Goal: Check status

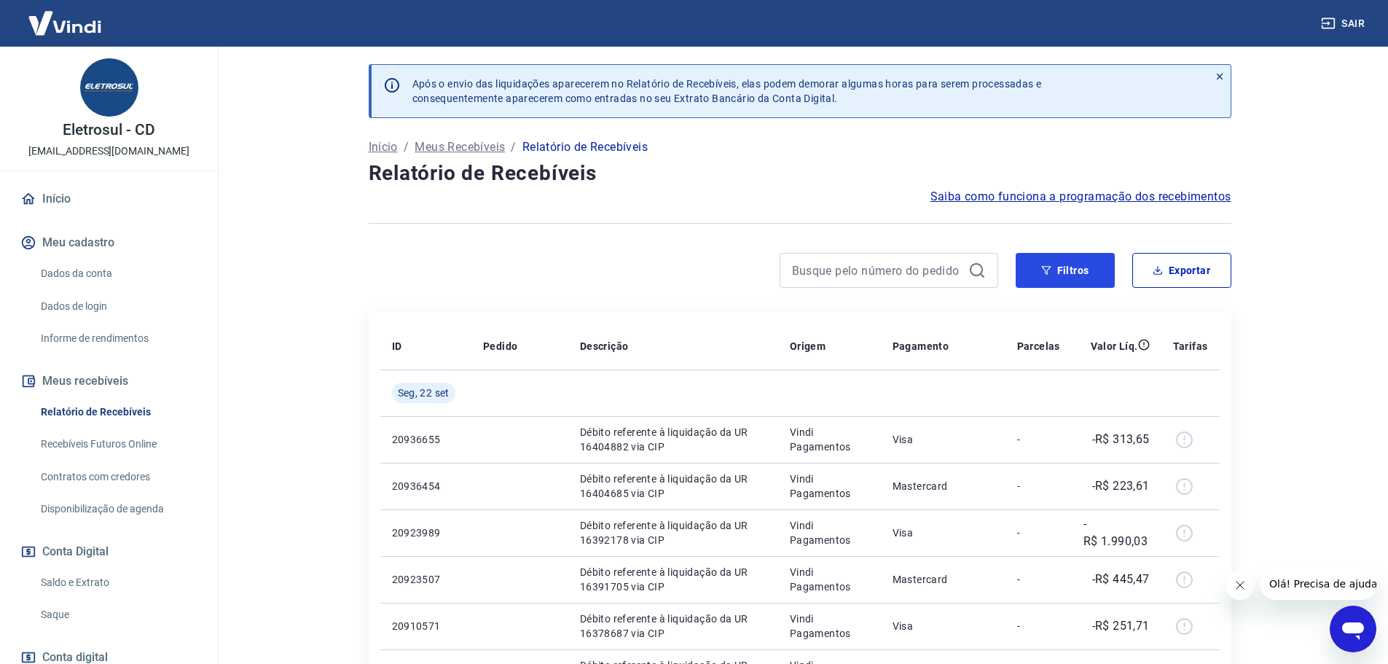
drag, startPoint x: 1076, startPoint y: 268, endPoint x: 1073, endPoint y: 292, distance: 23.5
click at [1076, 268] on button "Filtros" at bounding box center [1065, 270] width 99 height 35
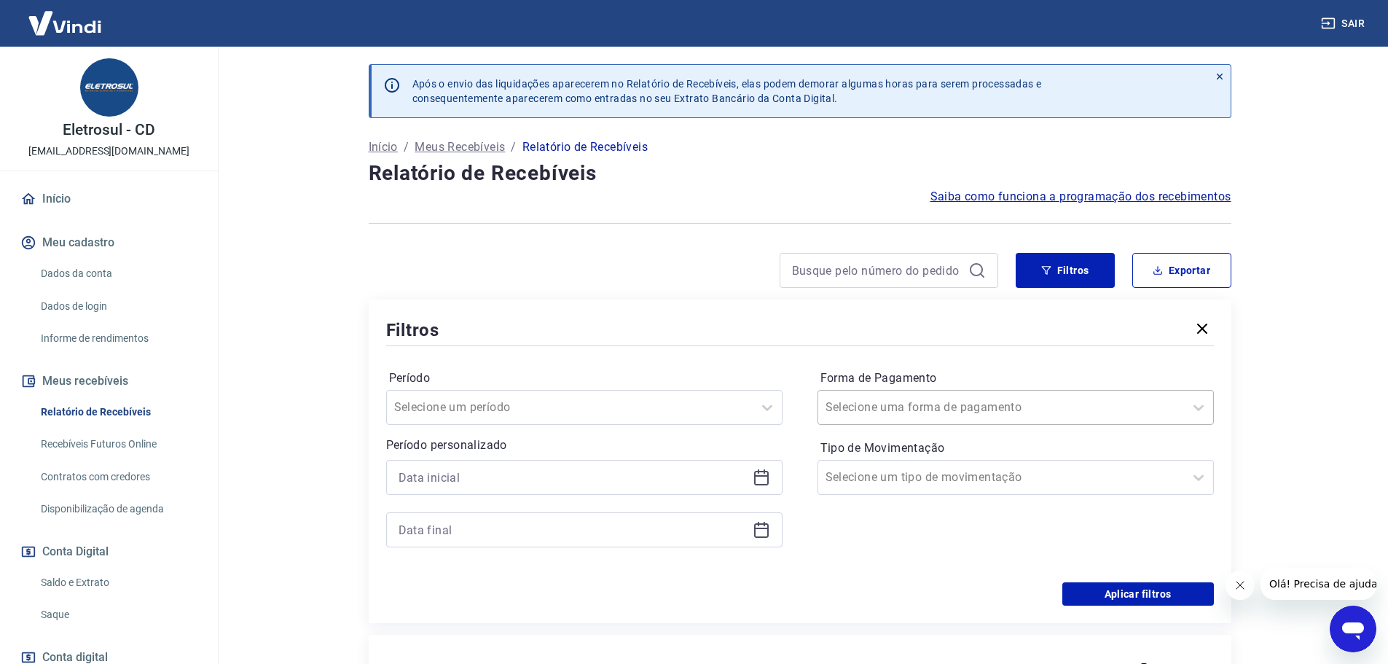
click at [997, 396] on div "Selecione uma forma de pagamento" at bounding box center [1001, 407] width 366 height 26
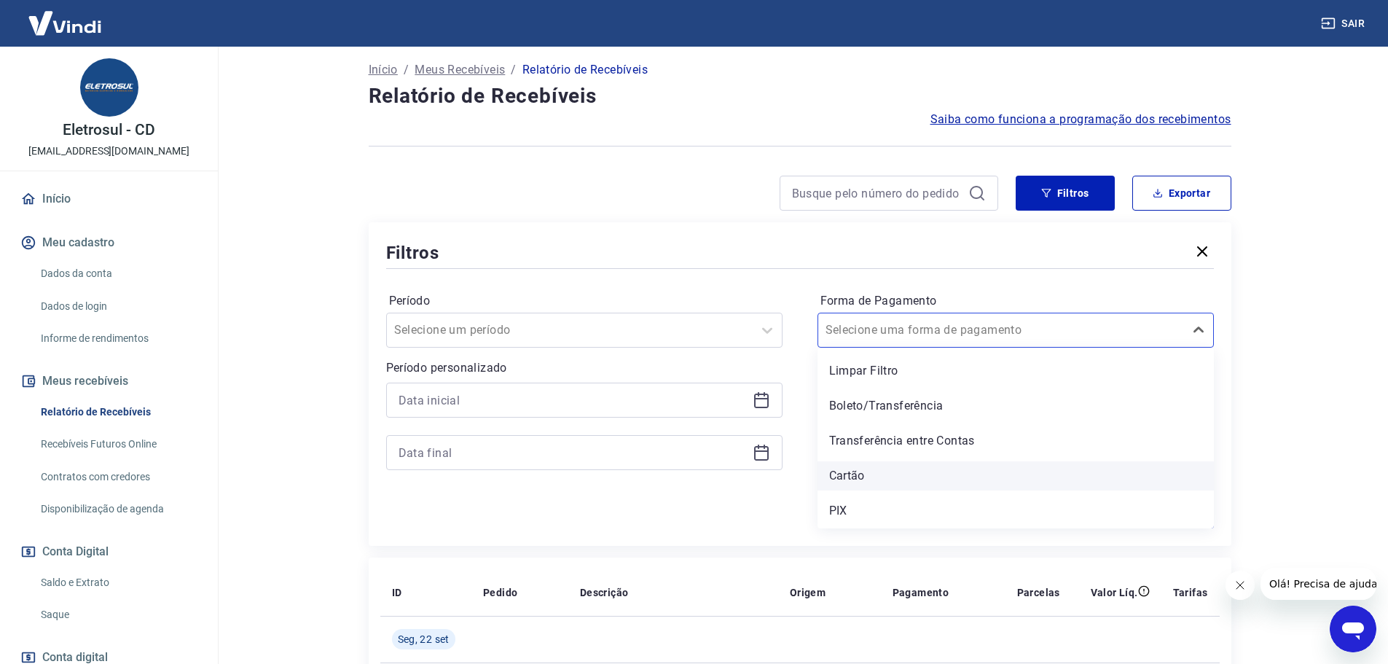
scroll to position [146, 0]
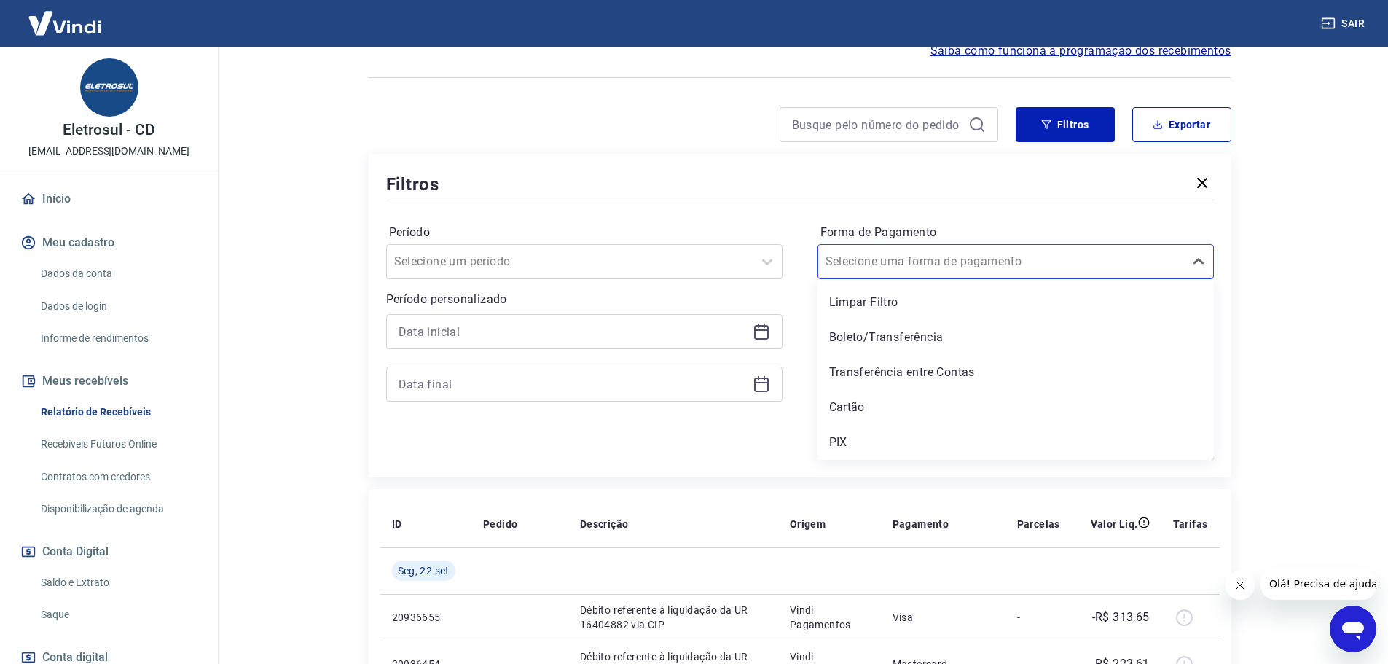
drag, startPoint x: 894, startPoint y: 410, endPoint x: 1270, endPoint y: 343, distance: 381.8
click at [894, 409] on div "Cartão" at bounding box center [1016, 407] width 396 height 29
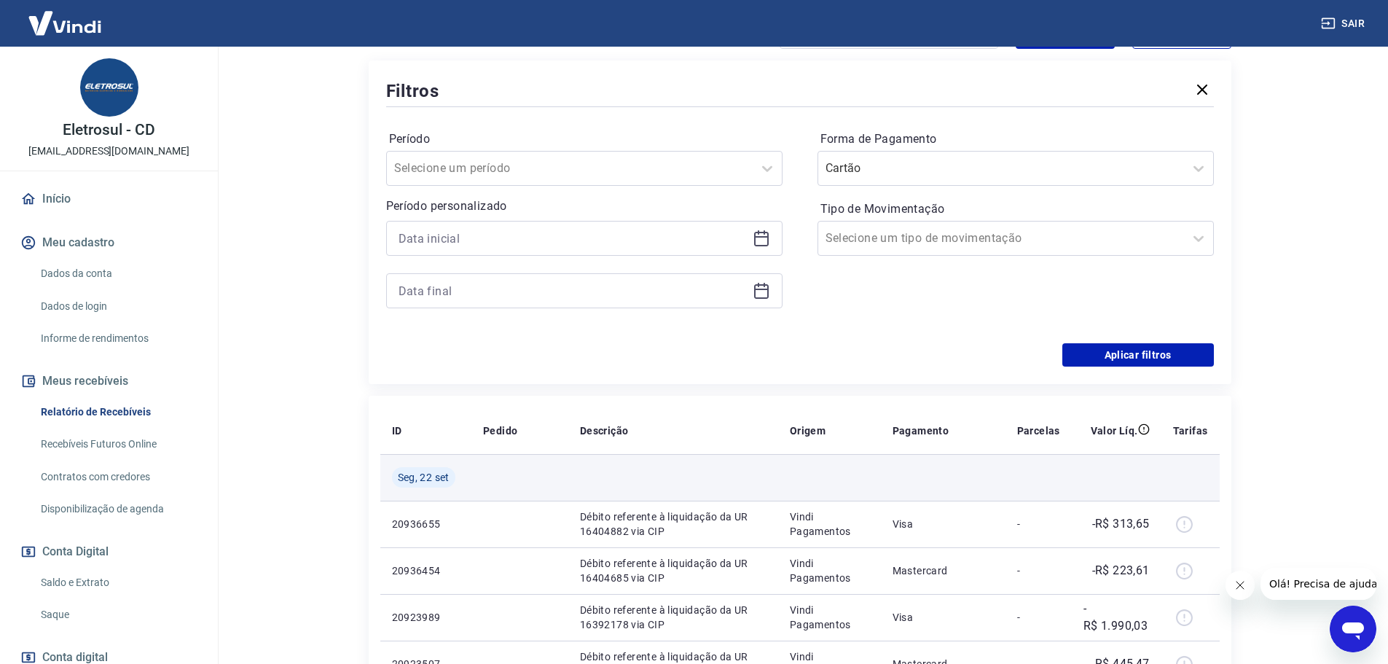
scroll to position [364, 0]
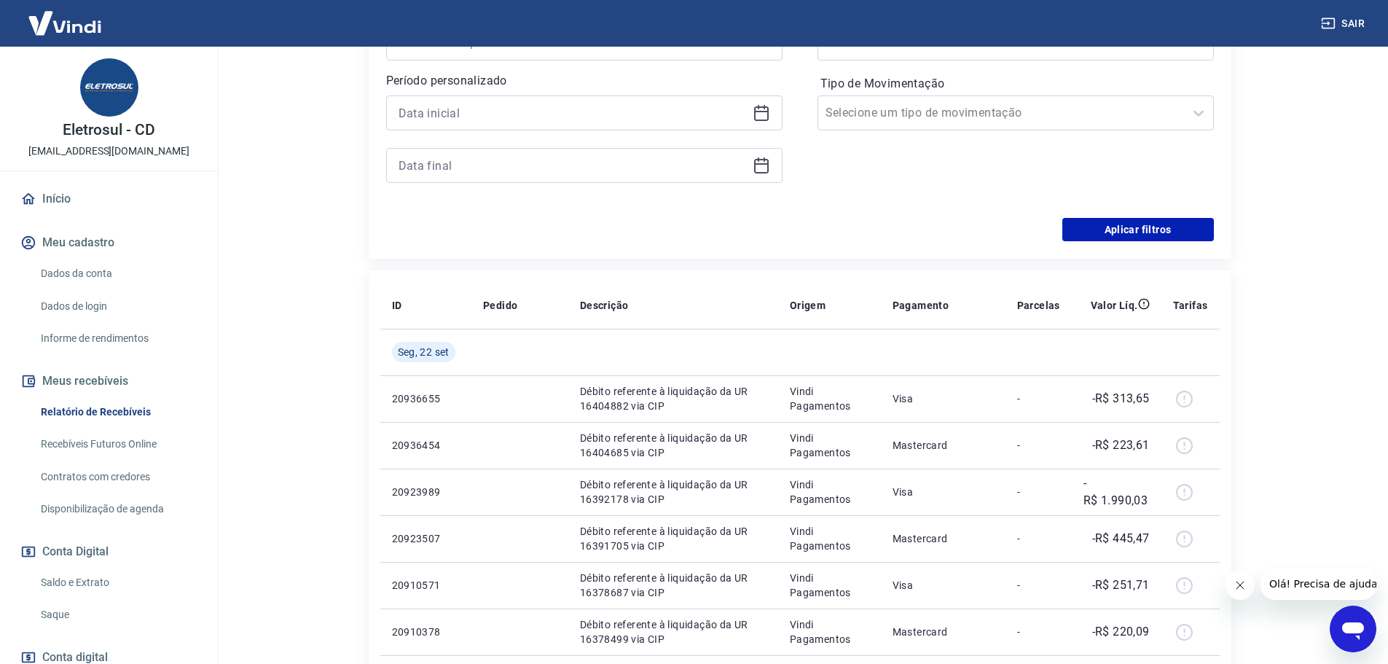
click at [1154, 260] on div "Após o envio das liquidações aparecerem no Relatório de Recebíveis, elas podem …" at bounding box center [800, 630] width 898 height 1896
drag, startPoint x: 1165, startPoint y: 231, endPoint x: 1287, endPoint y: 266, distance: 126.6
click at [1165, 230] on button "Aplicar filtros" at bounding box center [1139, 229] width 152 height 23
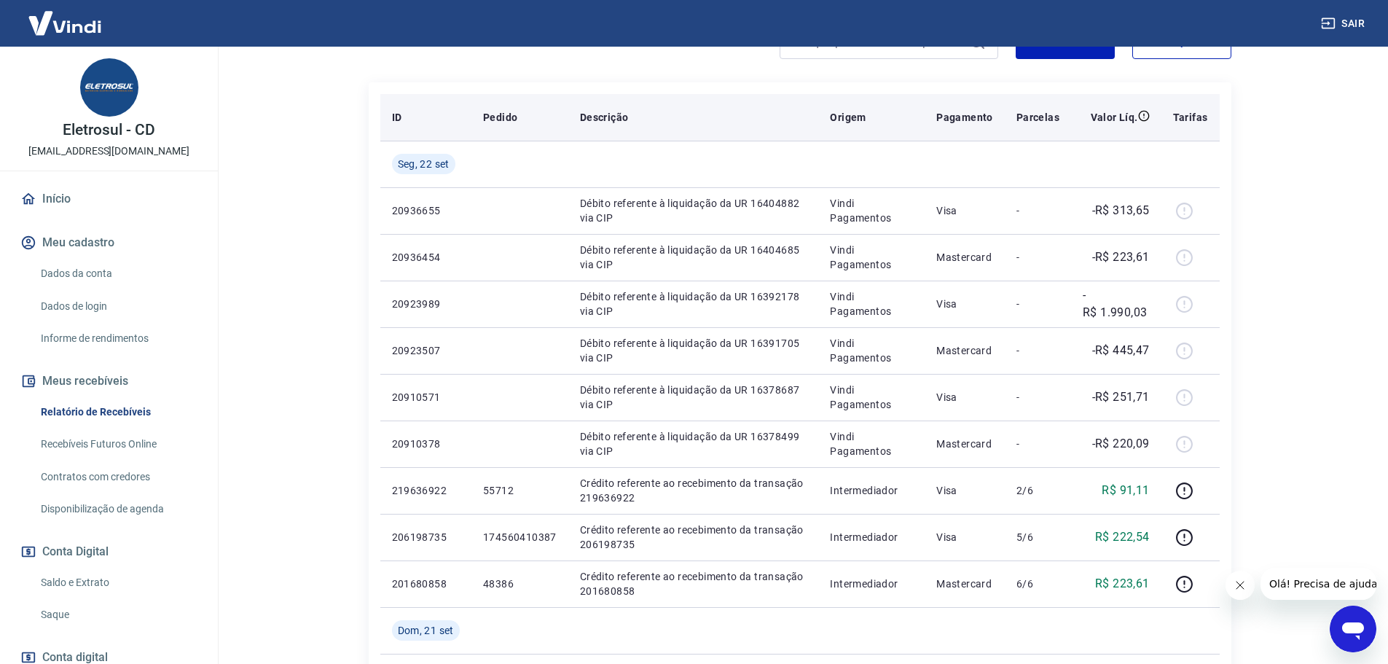
scroll to position [73, 0]
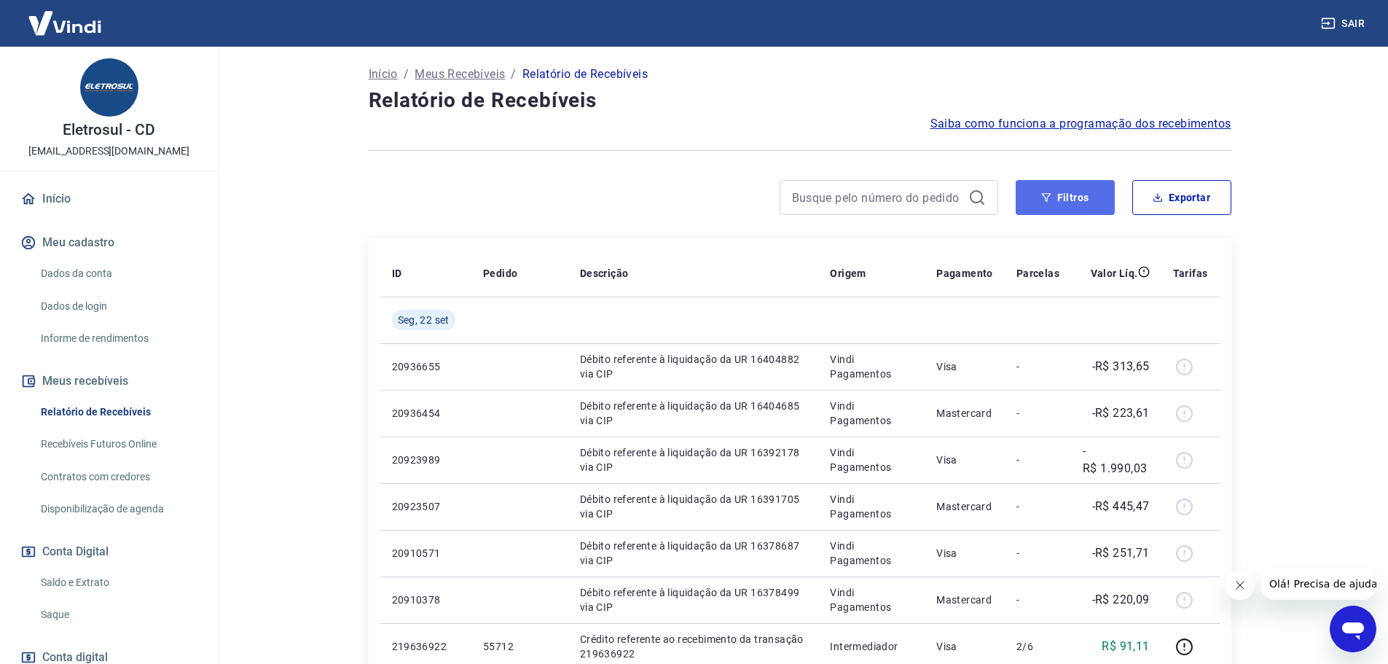
click at [1075, 187] on button "Filtros" at bounding box center [1065, 197] width 99 height 35
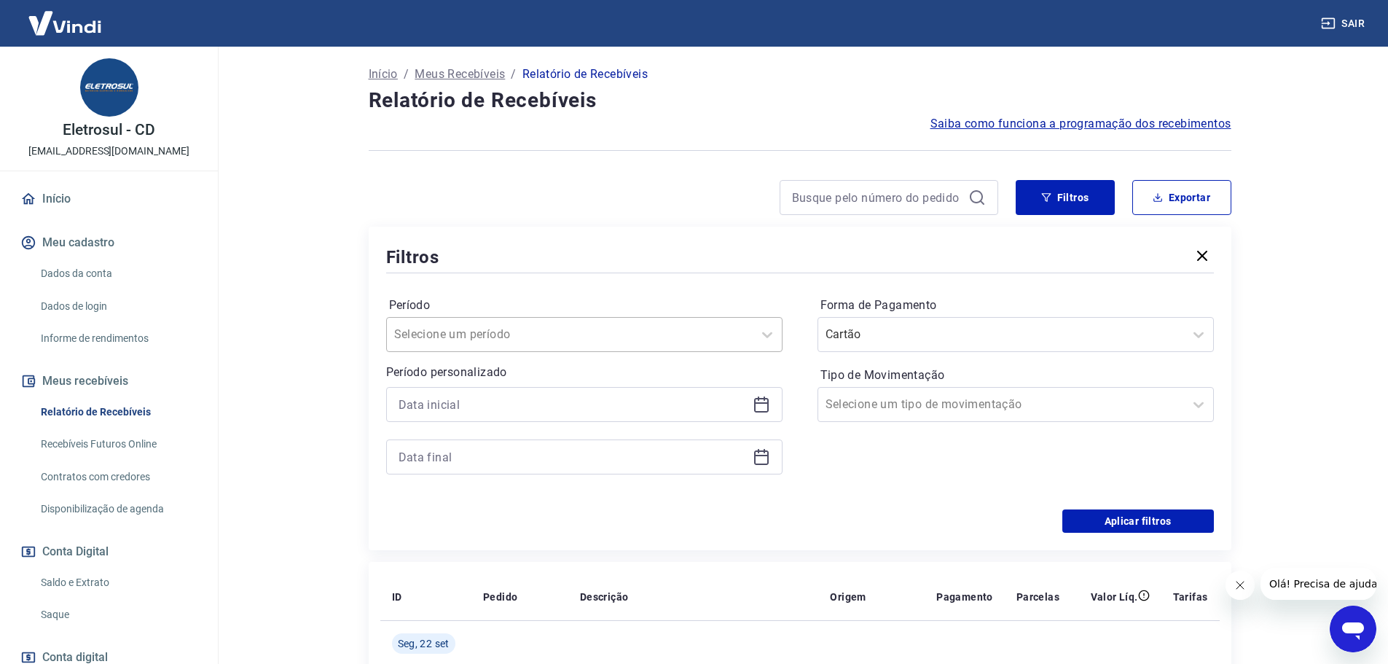
click at [572, 343] on div at bounding box center [569, 334] width 351 height 20
click at [547, 336] on div at bounding box center [569, 334] width 351 height 20
click at [520, 334] on input "Período" at bounding box center [467, 334] width 147 height 17
click at [530, 335] on div at bounding box center [569, 334] width 351 height 20
click at [466, 405] on input at bounding box center [573, 405] width 348 height 22
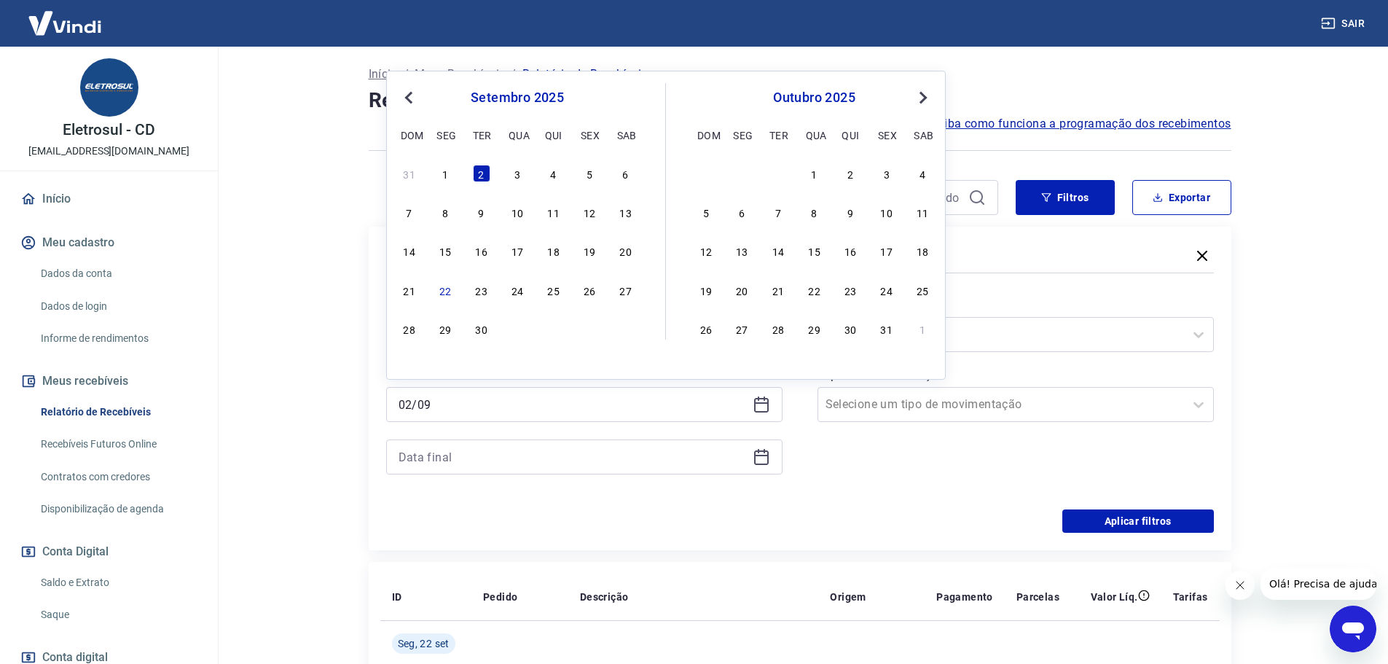
click at [500, 181] on div "31 1 2 3 4 5 6" at bounding box center [518, 173] width 238 height 21
click at [485, 176] on div "2" at bounding box center [481, 173] width 17 height 17
type input "[DATE]"
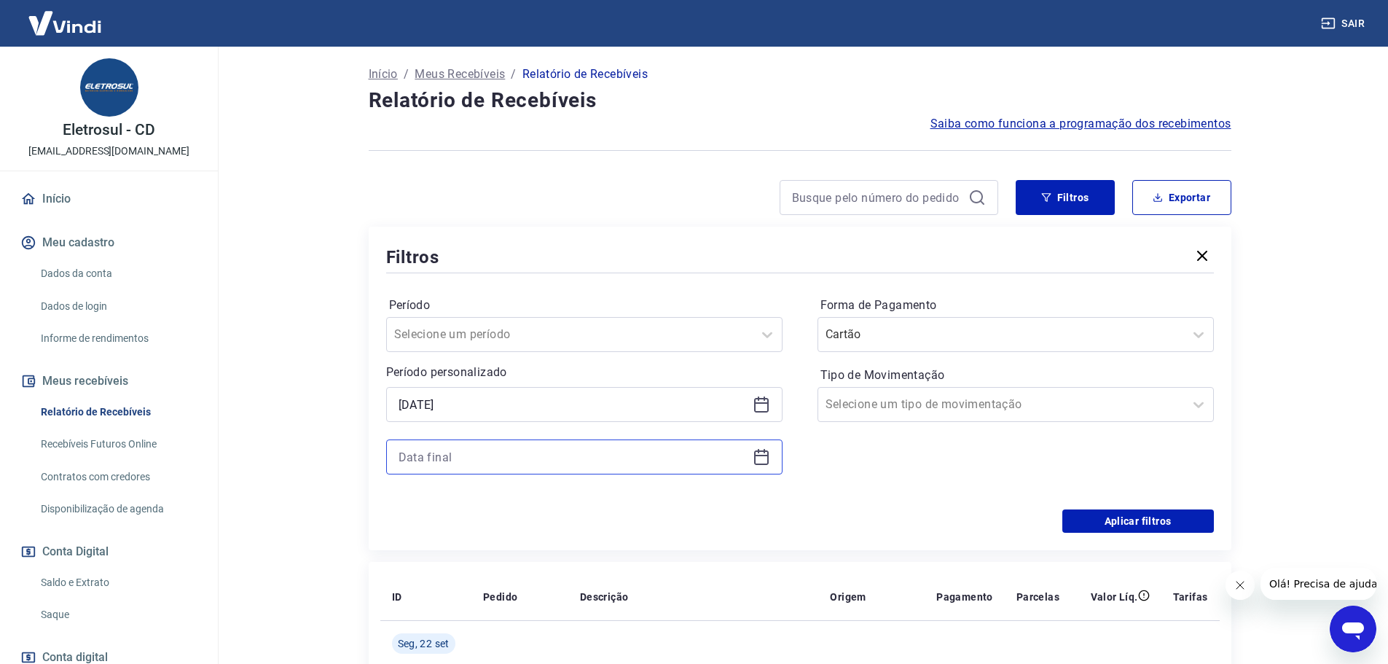
click at [447, 456] on input at bounding box center [573, 457] width 348 height 22
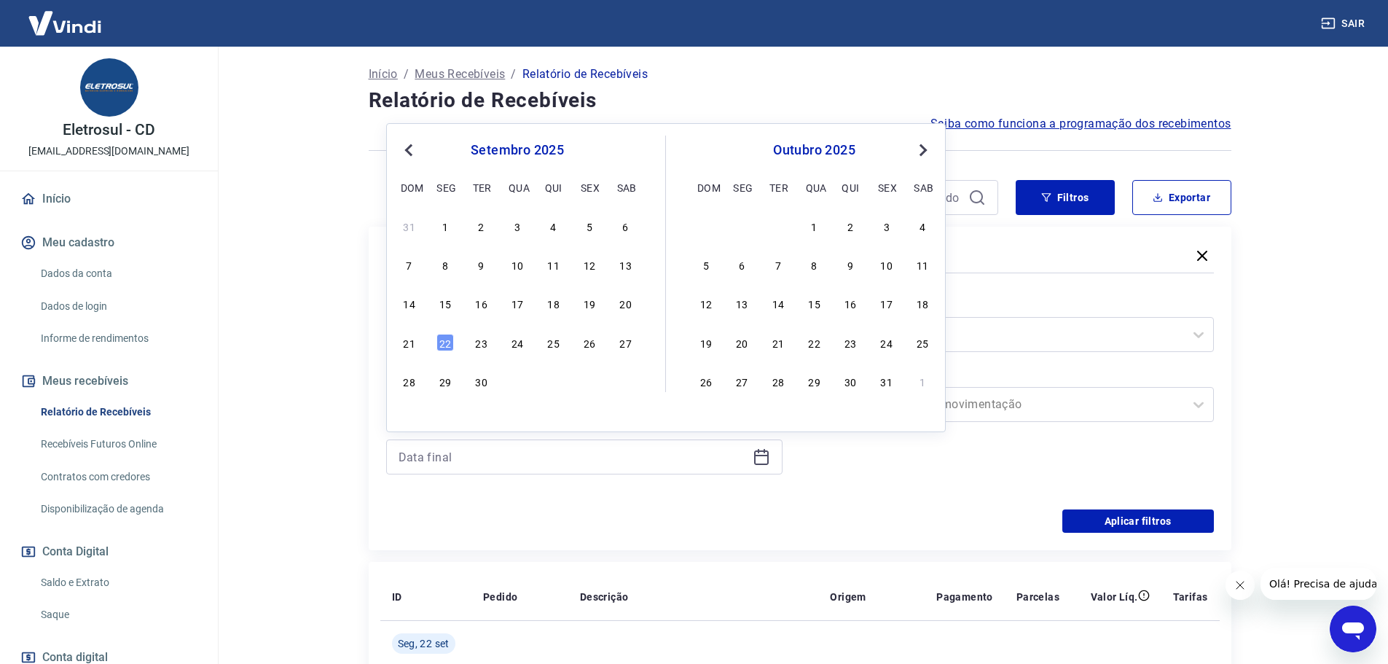
click at [484, 237] on div "31 1 2 3 4 5 6 7 8 9 10 11 12 13 14 15 16 17 18 19 20 21 22 23 24 25 26 27 28 2…" at bounding box center [518, 303] width 238 height 176
drag, startPoint x: 478, startPoint y: 226, endPoint x: 1122, endPoint y: 515, distance: 706.2
click at [477, 226] on div "2" at bounding box center [481, 225] width 17 height 17
type input "[DATE]"
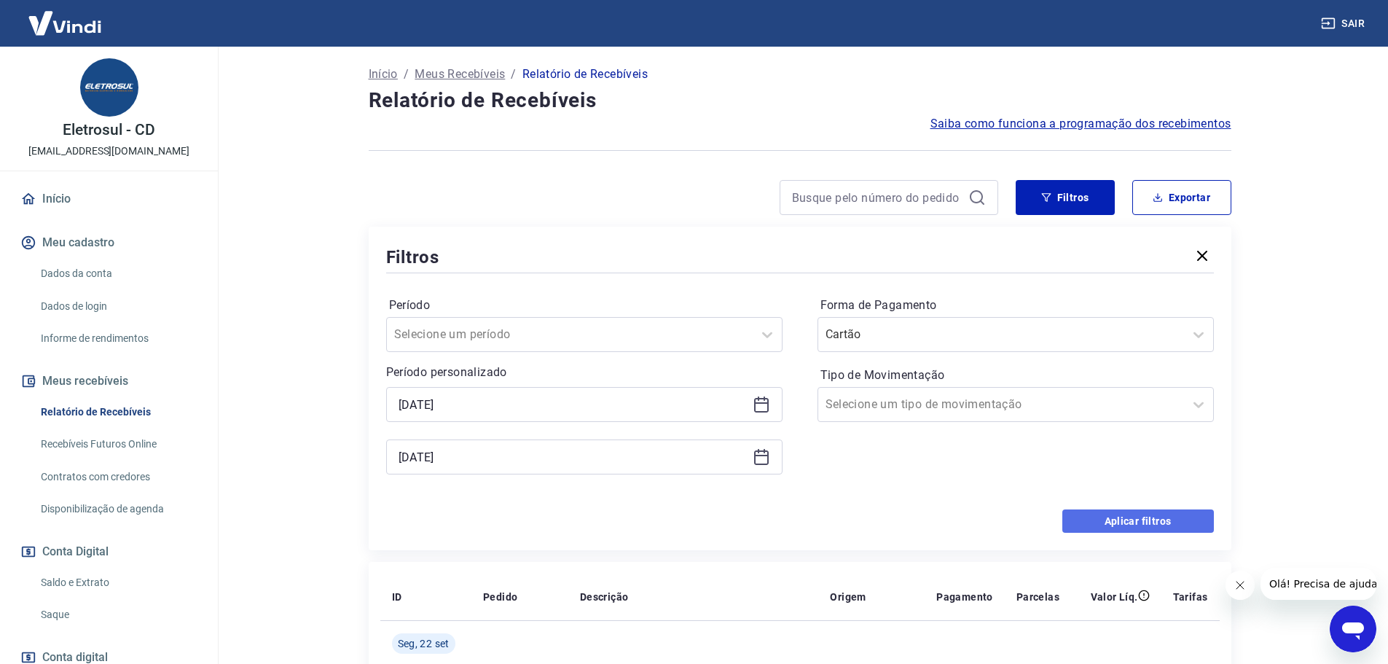
click at [1123, 515] on button "Aplicar filtros" at bounding box center [1139, 520] width 152 height 23
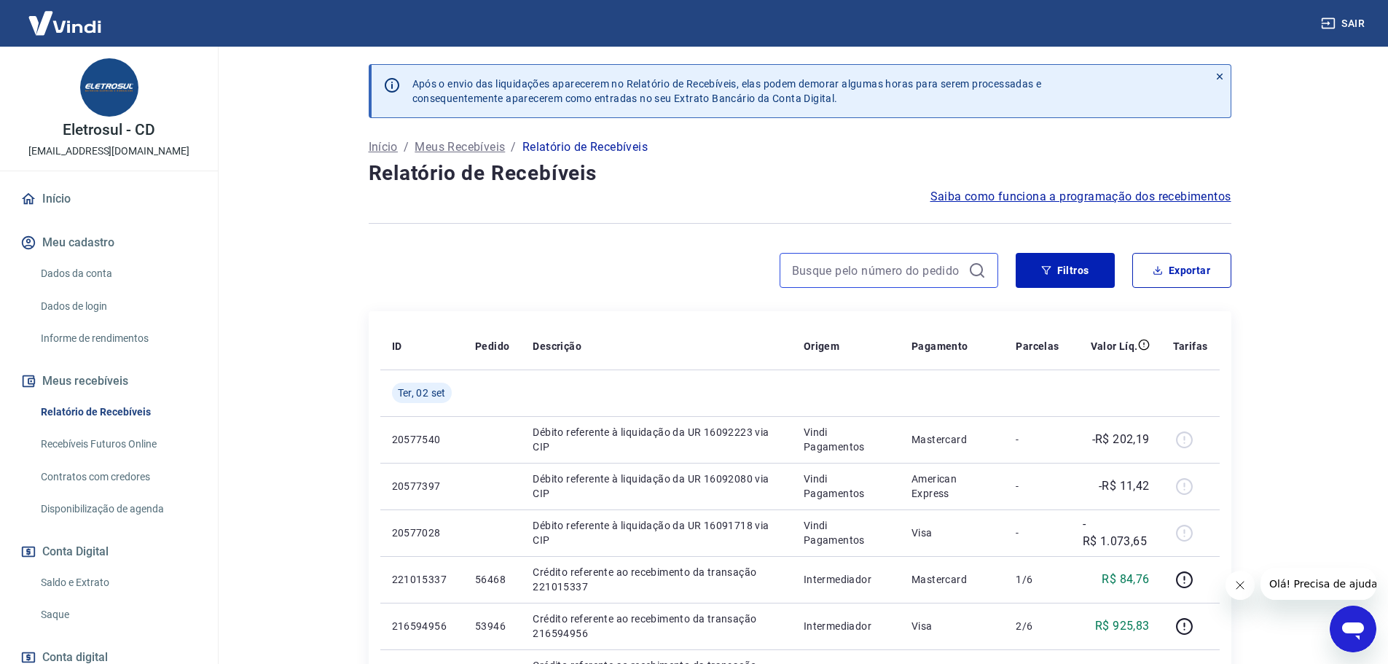
click at [825, 276] on input at bounding box center [877, 270] width 171 height 22
click at [1084, 264] on button "Filtros" at bounding box center [1065, 270] width 99 height 35
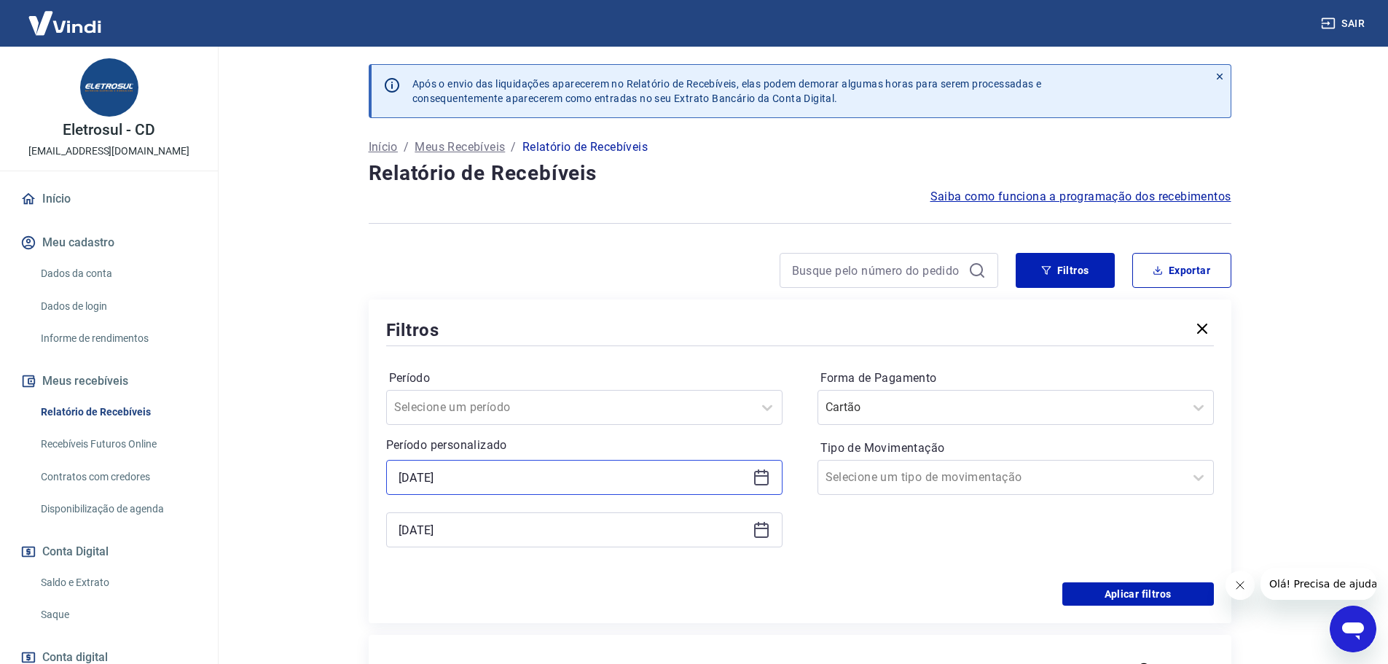
click at [482, 484] on input "[DATE]" at bounding box center [573, 477] width 348 height 22
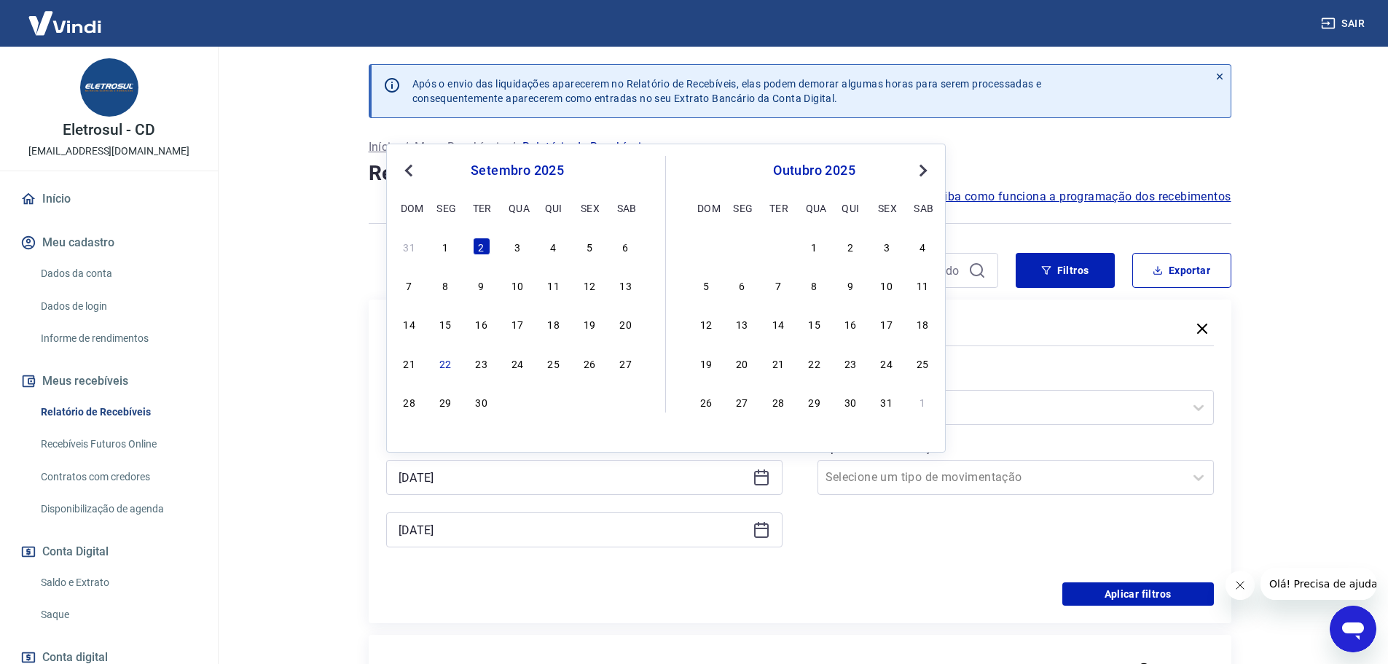
drag, startPoint x: 450, startPoint y: 250, endPoint x: 458, endPoint y: 302, distance: 53.2
click at [450, 249] on div "1" at bounding box center [445, 246] width 17 height 17
click at [466, 487] on input "[DATE]" at bounding box center [573, 477] width 348 height 22
click at [410, 177] on button "Previous Month" at bounding box center [408, 170] width 17 height 17
click at [589, 403] on div "29" at bounding box center [589, 401] width 17 height 17
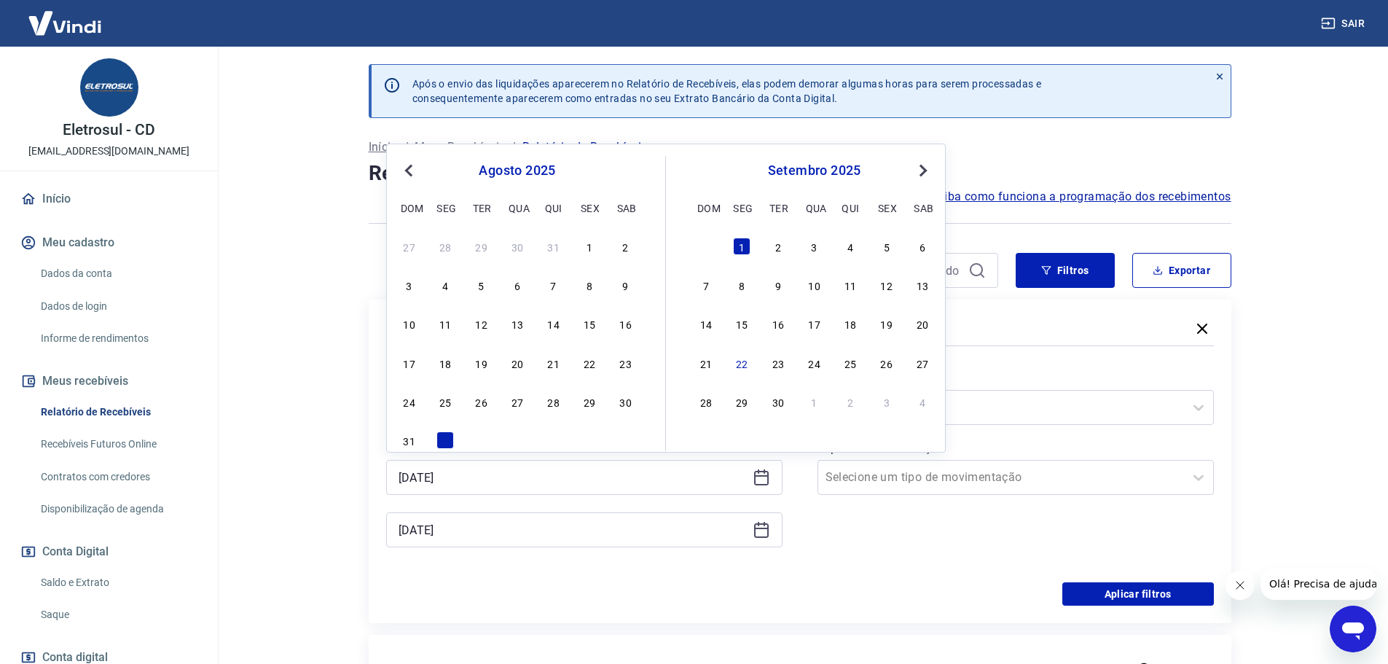
type input "[DATE]"
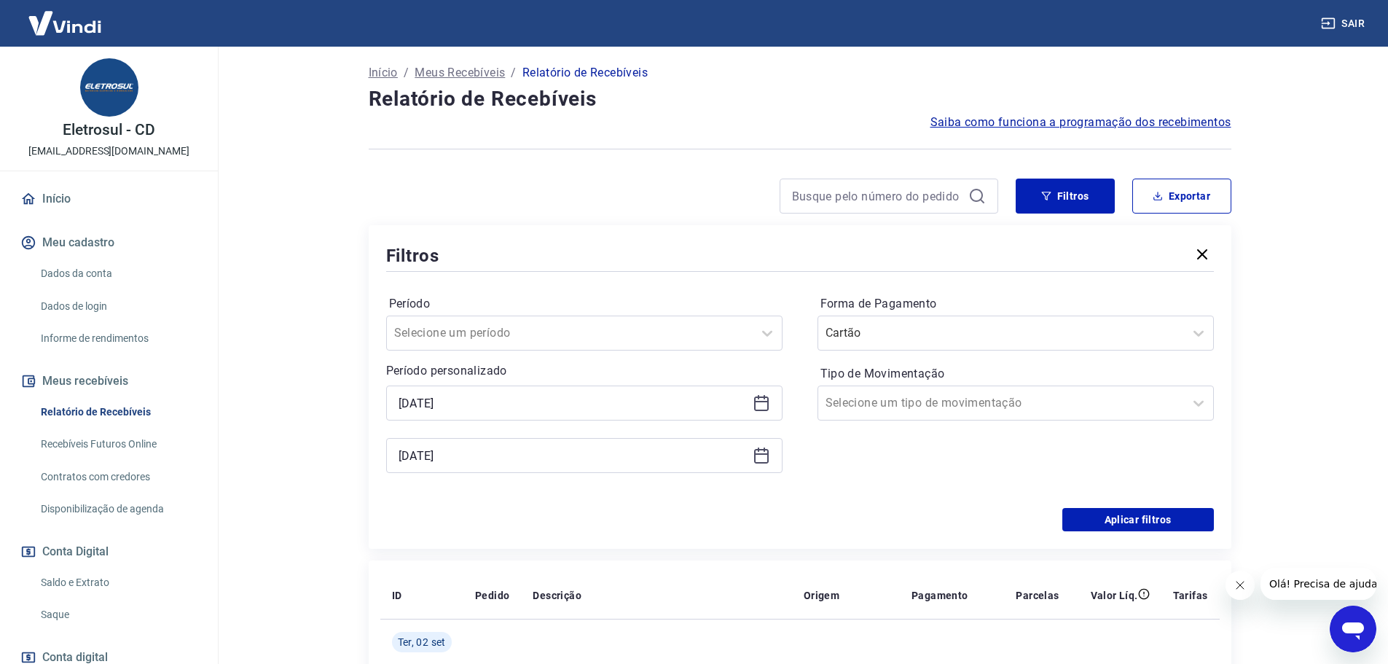
scroll to position [146, 0]
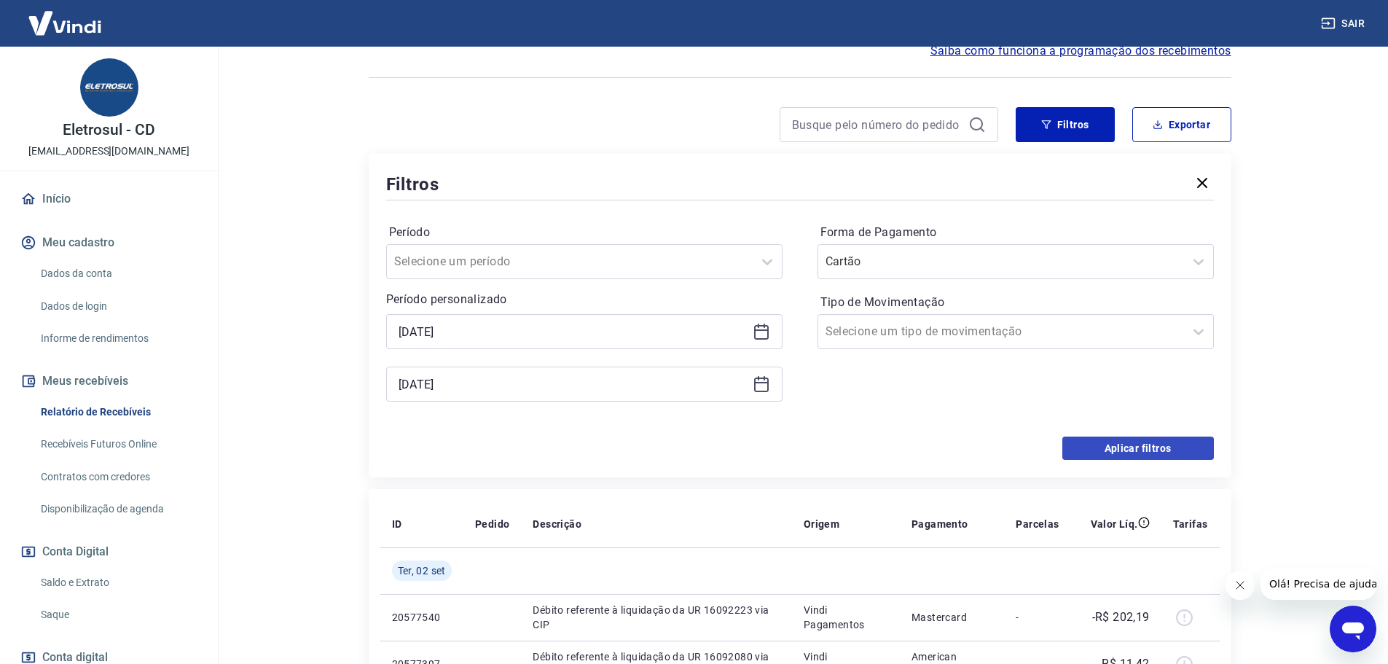
click at [1101, 436] on div "Período Selecione um período Período personalizado Selected date: [DATE] [DATE]…" at bounding box center [800, 319] width 828 height 233
click at [1103, 441] on button "Aplicar filtros" at bounding box center [1139, 448] width 152 height 23
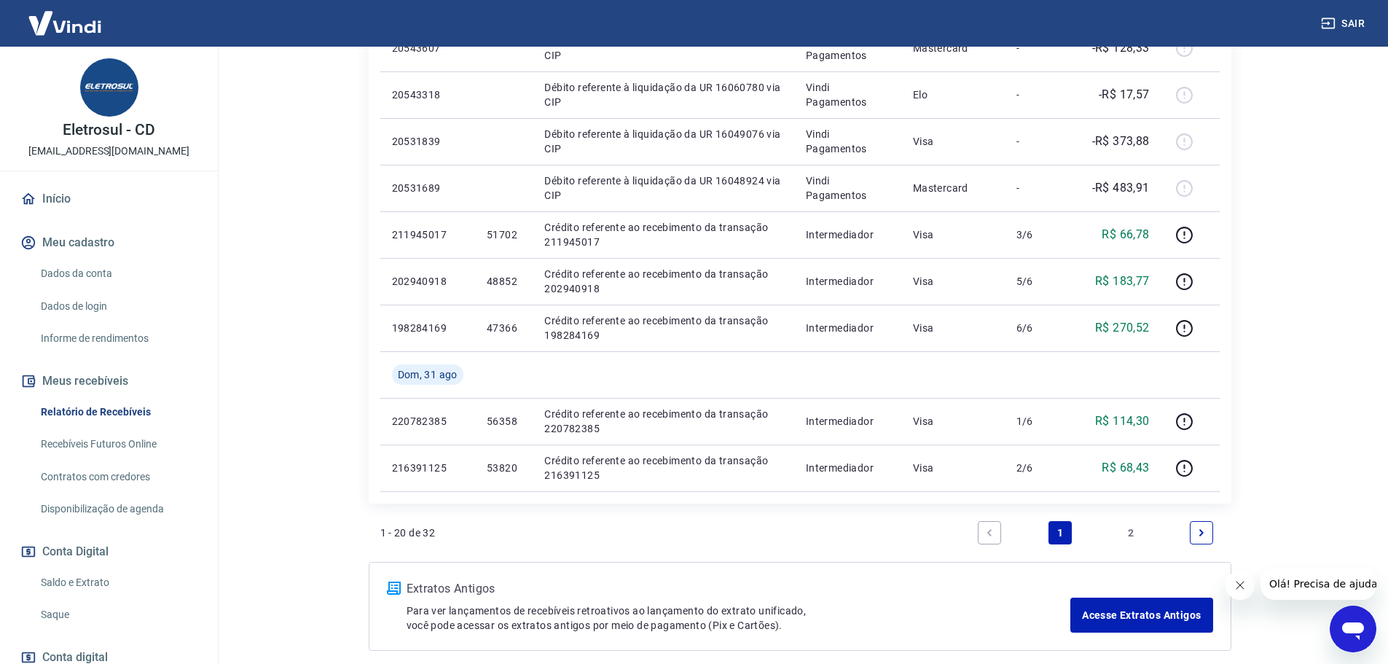
scroll to position [1018, 0]
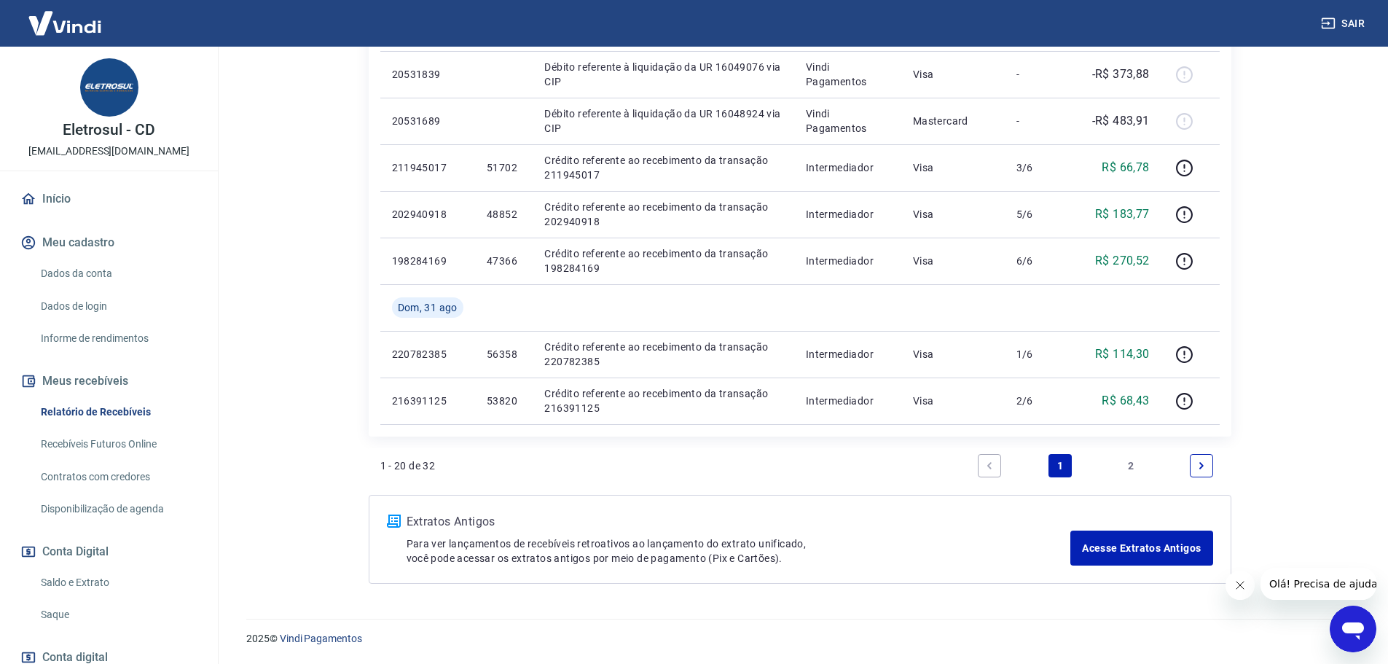
click at [1130, 467] on link "2" at bounding box center [1130, 465] width 23 height 23
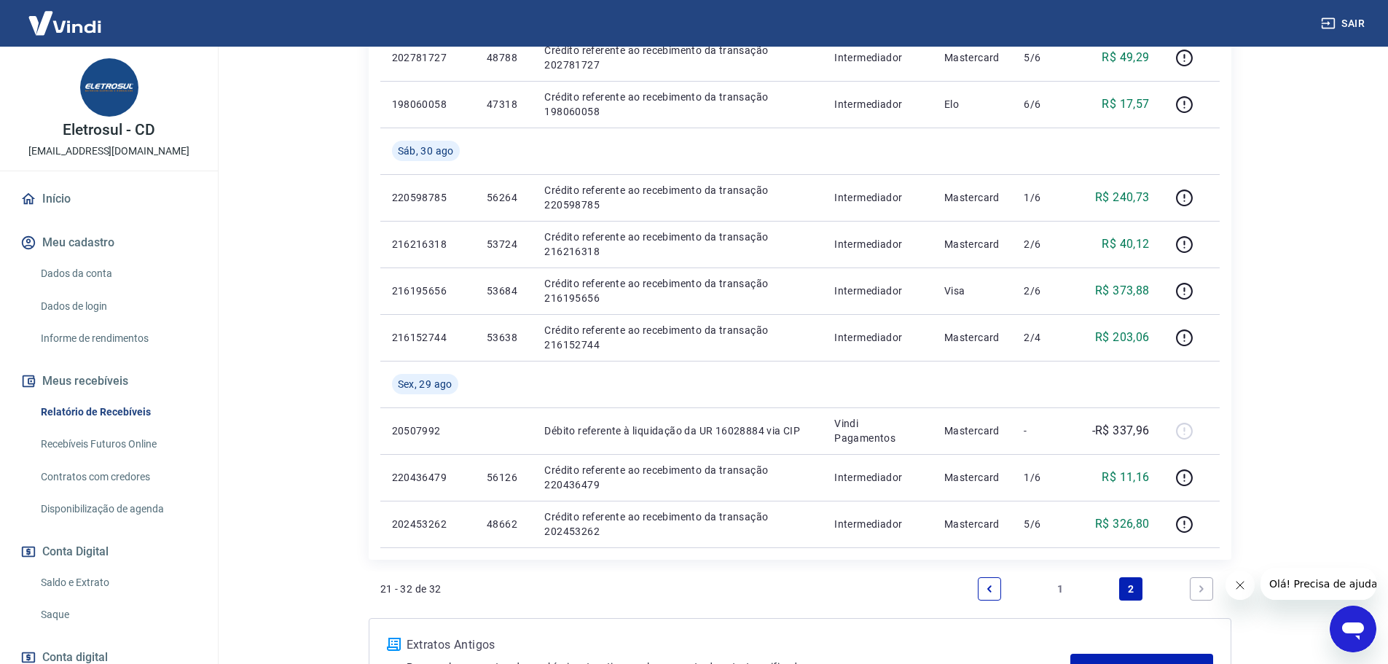
scroll to position [437, 0]
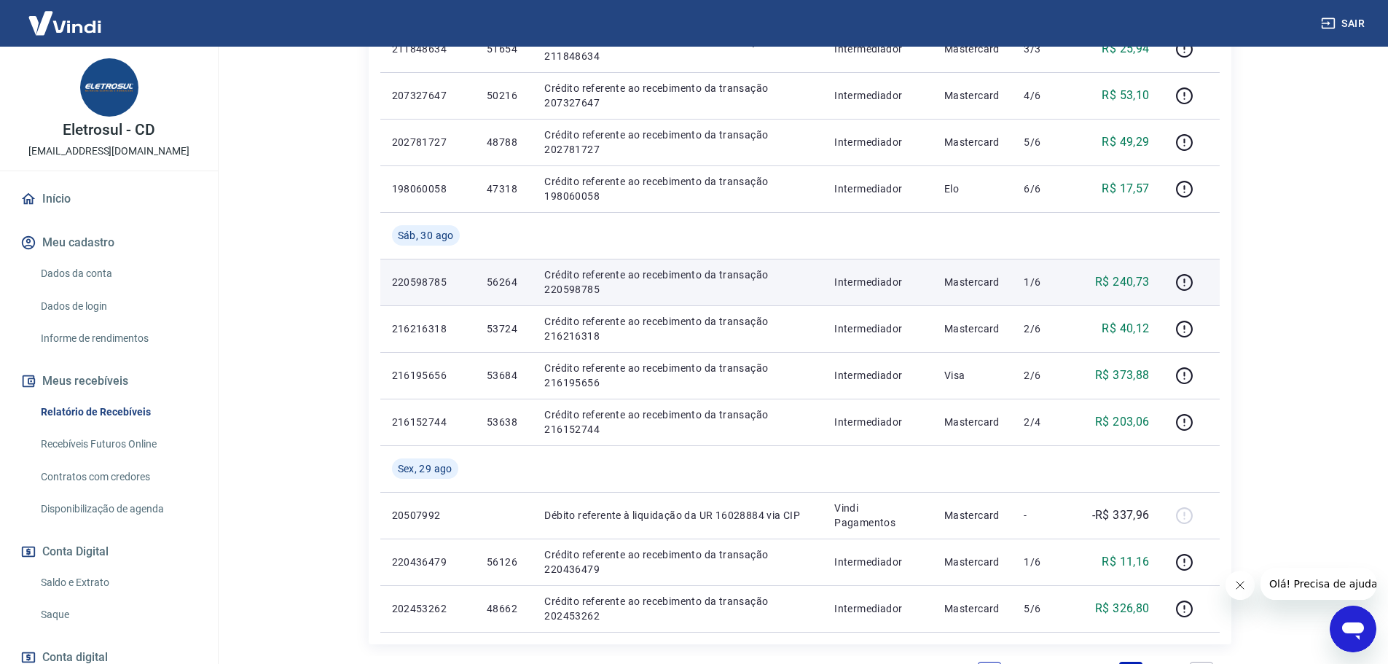
click at [501, 279] on p "56264" at bounding box center [504, 282] width 34 height 15
copy p "56264"
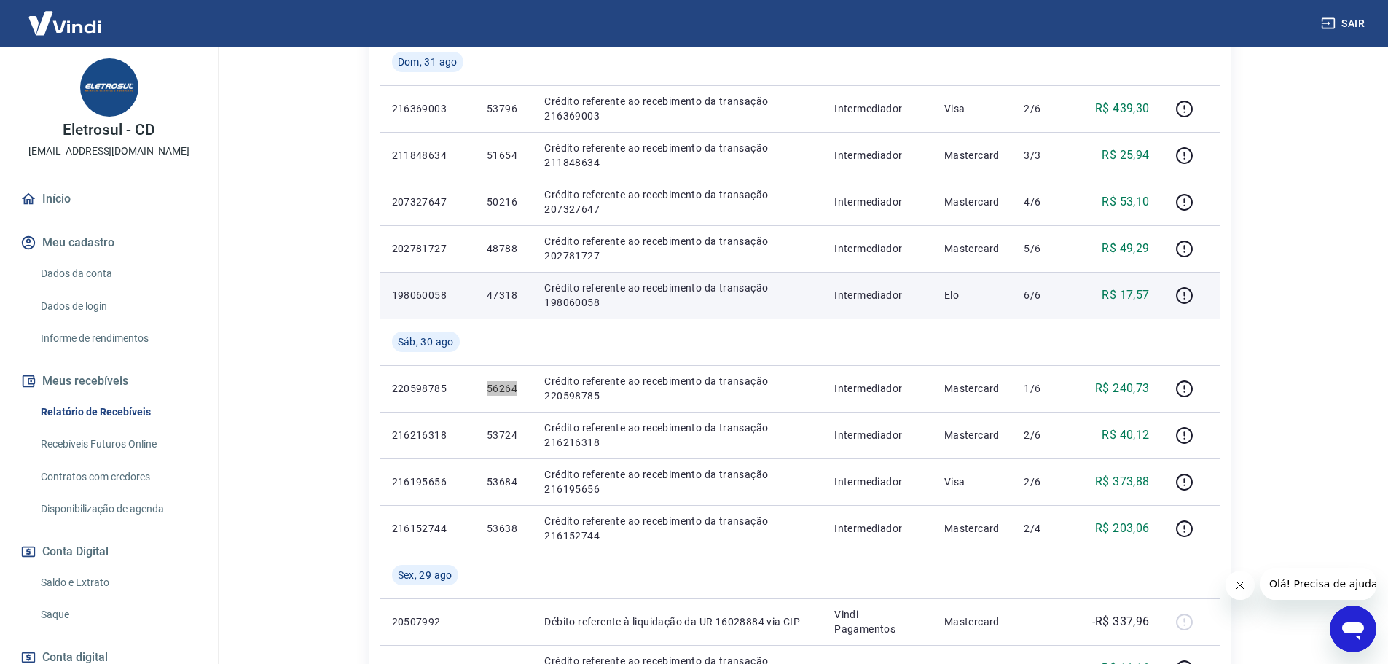
scroll to position [364, 0]
